Goal: Information Seeking & Learning: Learn about a topic

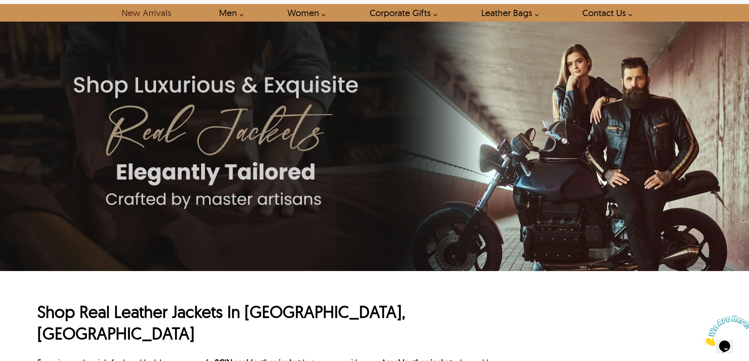
click at [148, 18] on link "New Arrivals" at bounding box center [145, 13] width 67 height 18
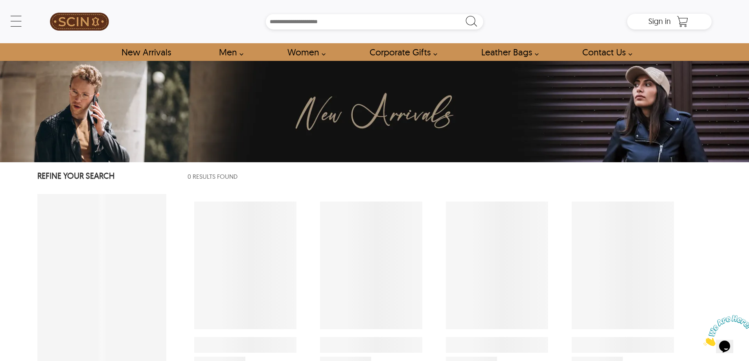
select select "********"
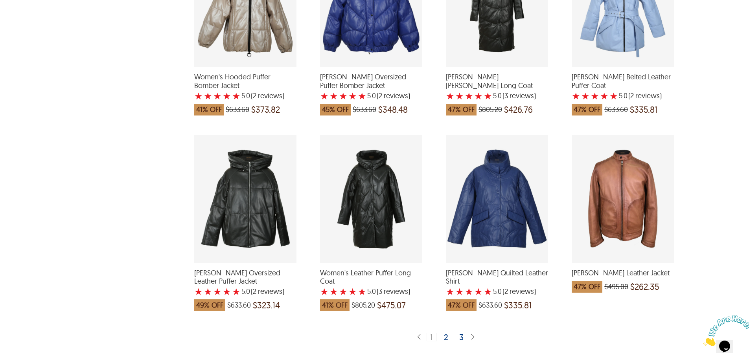
scroll to position [1682, 0]
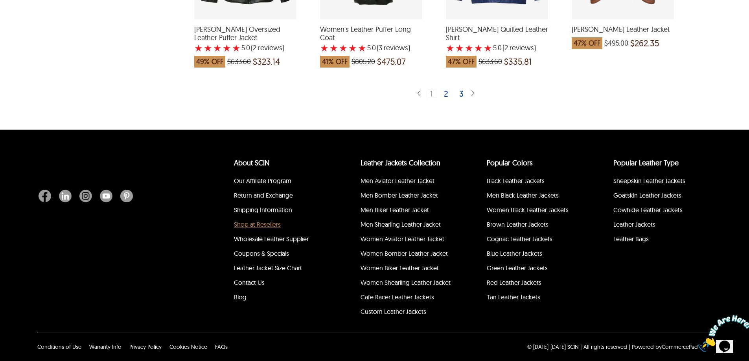
click at [262, 222] on link "Shop at Resellers" at bounding box center [257, 225] width 47 height 8
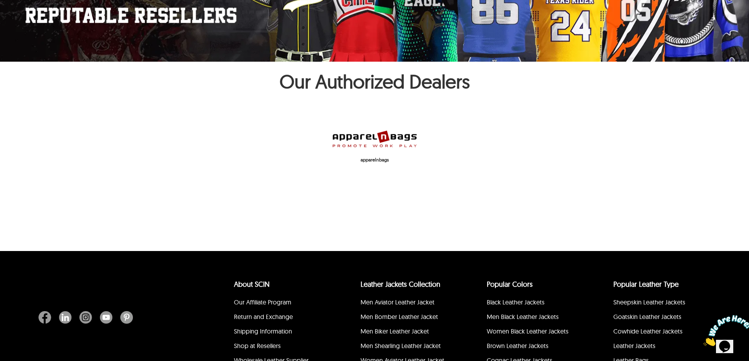
scroll to position [238, 0]
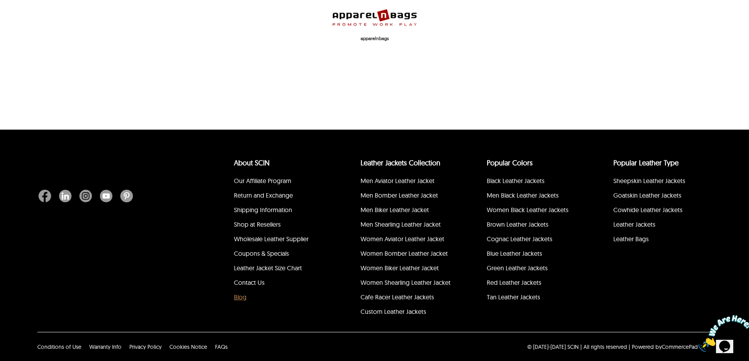
click at [245, 296] on link "Blog" at bounding box center [240, 297] width 13 height 8
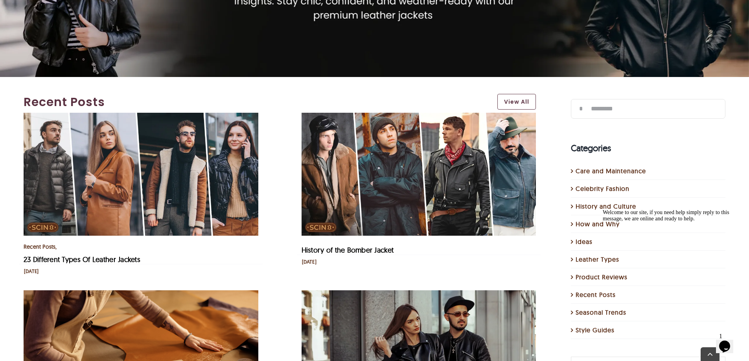
scroll to position [157, 0]
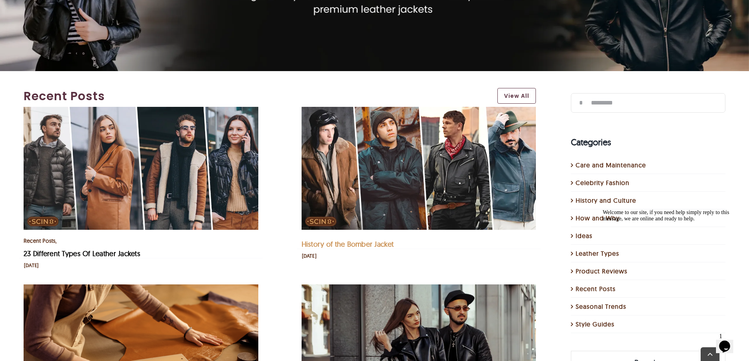
click at [330, 242] on link "History of the Bomber Jacket" at bounding box center [348, 244] width 92 height 9
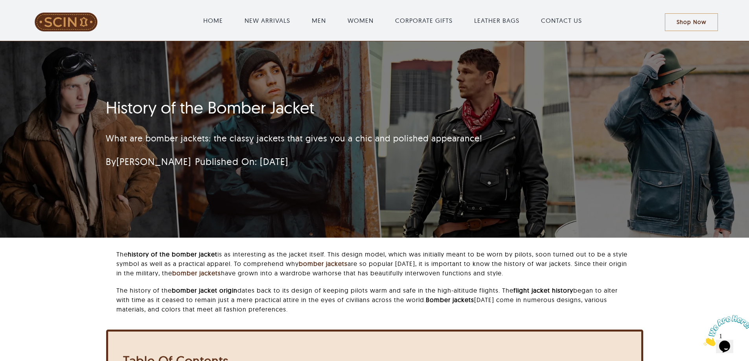
drag, startPoint x: 564, startPoint y: 111, endPoint x: 546, endPoint y: 185, distance: 76.4
click at [546, 185] on div "History of the Bomber Jacket What are bomber jackets: the classy jackets that g…" at bounding box center [374, 139] width 559 height 197
click at [546, 184] on div "History of the Bomber Jacket What are bomber jackets: the classy jackets that g…" at bounding box center [374, 139] width 559 height 197
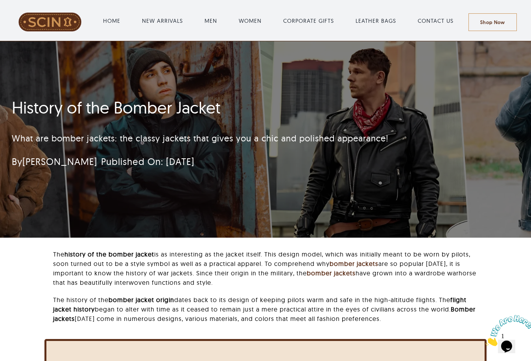
click at [368, 98] on h1 "History of the Bomber Jacket" at bounding box center [221, 108] width 419 height 20
click at [372, 111] on h1 "History of the Bomber Jacket" at bounding box center [221, 108] width 419 height 20
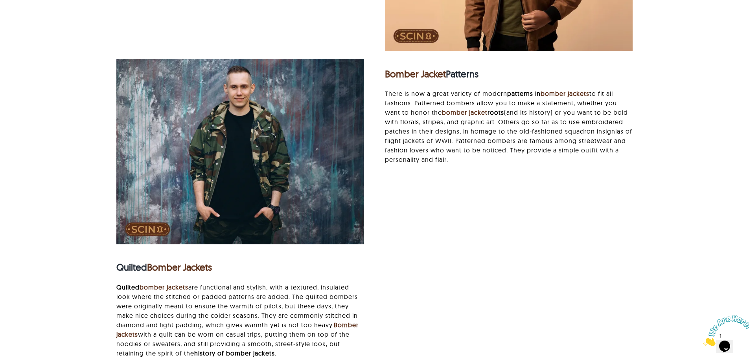
scroll to position [1888, 0]
